Goal: Task Accomplishment & Management: Use online tool/utility

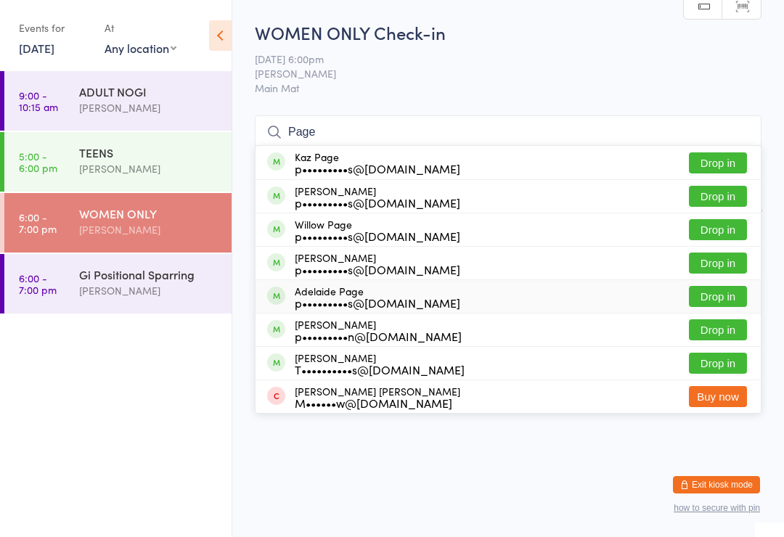
type input "Page"
click at [327, 297] on div "p•••••••••s@[DOMAIN_NAME]" at bounding box center [378, 303] width 166 height 12
type input "Page"
click at [330, 163] on div "p•••••••••s@[DOMAIN_NAME]" at bounding box center [378, 169] width 166 height 12
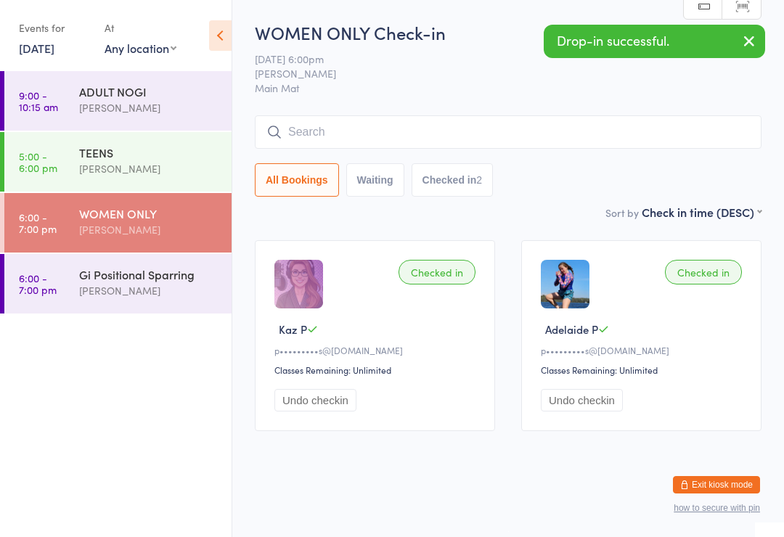
click at [71, 274] on link "6:00 - 7:00 pm Gi Positional Sparring [PERSON_NAME]" at bounding box center [117, 284] width 227 height 60
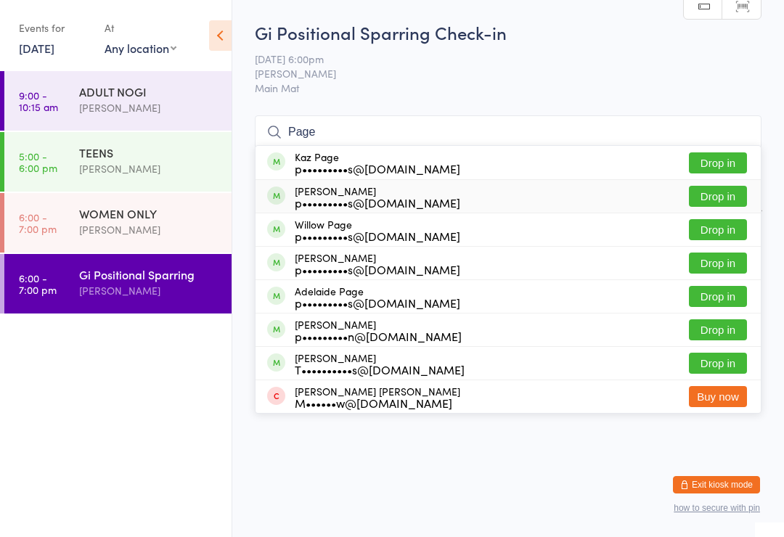
type input "Page"
click at [347, 186] on div "[PERSON_NAME] p•••••••••s@[DOMAIN_NAME]" at bounding box center [378, 196] width 166 height 23
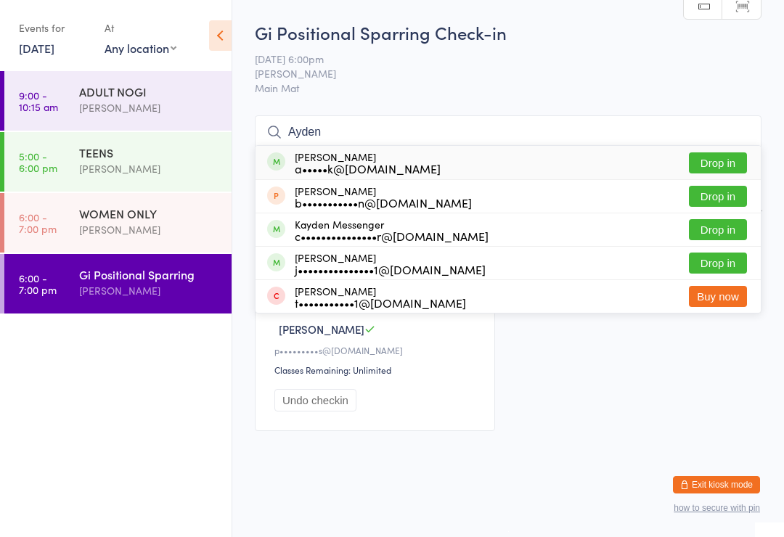
type input "Ayden"
click at [724, 156] on button "Drop in" at bounding box center [718, 163] width 58 height 21
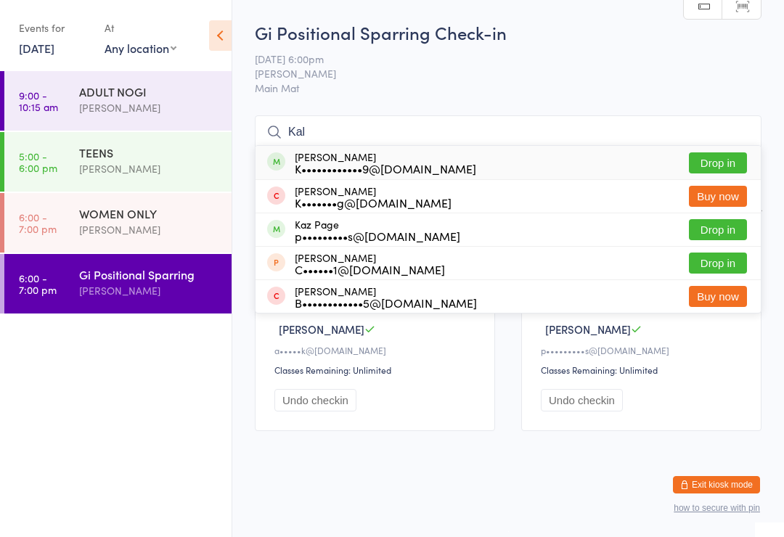
type input "Kal"
click at [710, 168] on button "Drop in" at bounding box center [718, 163] width 58 height 21
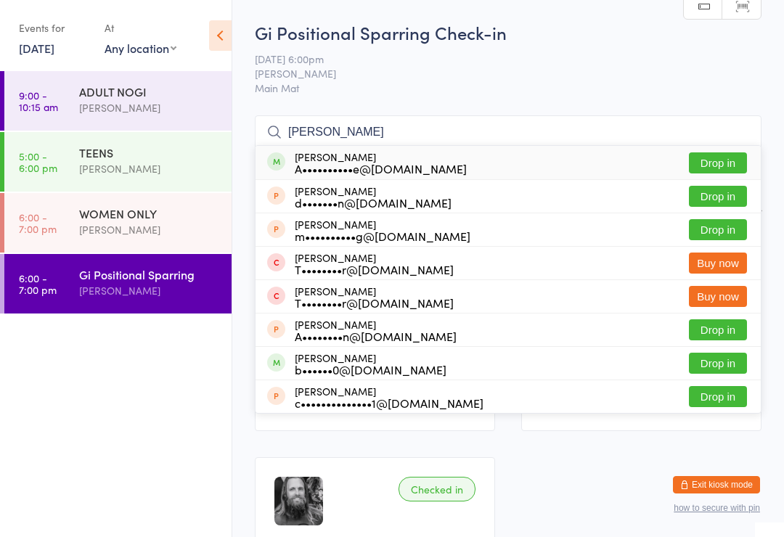
type input "[PERSON_NAME]"
click at [715, 165] on button "Drop in" at bounding box center [718, 163] width 58 height 21
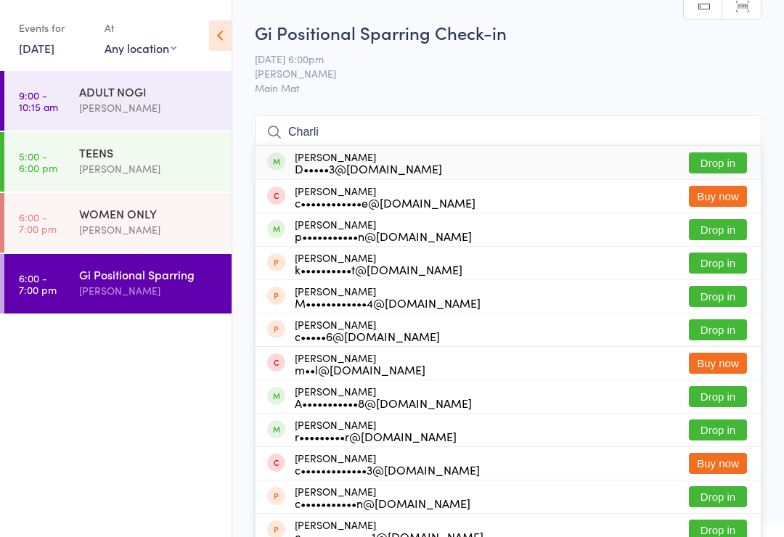
type input "Charli"
click at [730, 158] on button "Drop in" at bounding box center [718, 163] width 58 height 21
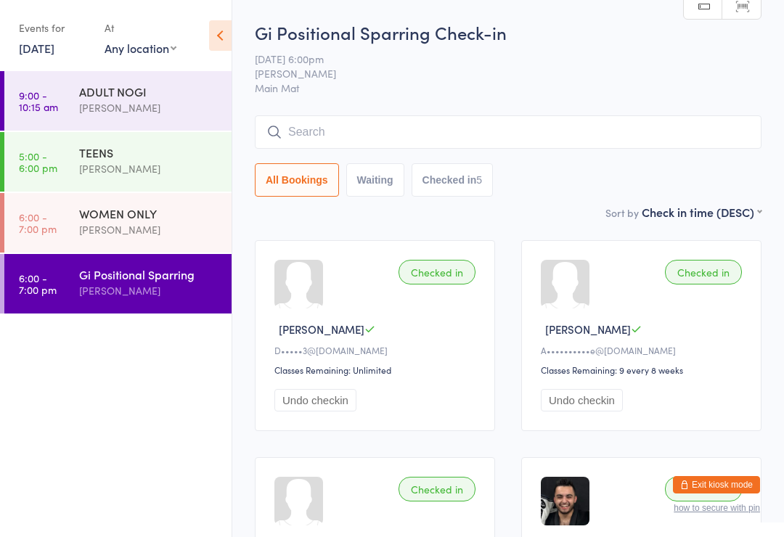
click at [155, 208] on div "WOMEN ONLY" at bounding box center [149, 214] width 140 height 16
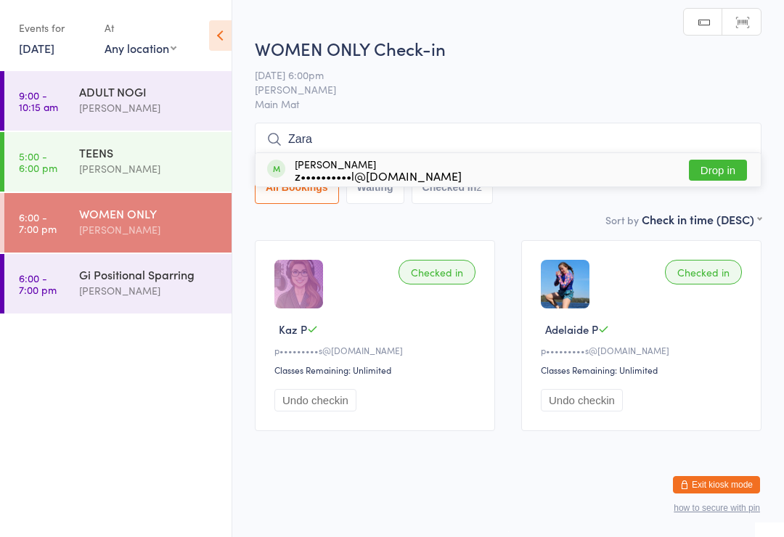
type input "Zara"
click at [734, 168] on button "Drop in" at bounding box center [718, 170] width 58 height 21
